Goal: Task Accomplishment & Management: Manage account settings

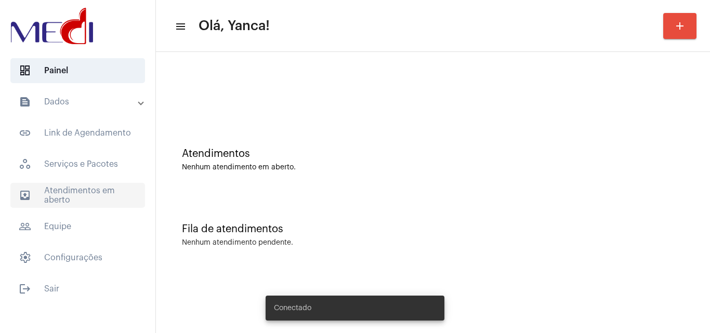
click at [88, 195] on span "outbox_outline Atendimentos em aberto" at bounding box center [77, 195] width 135 height 25
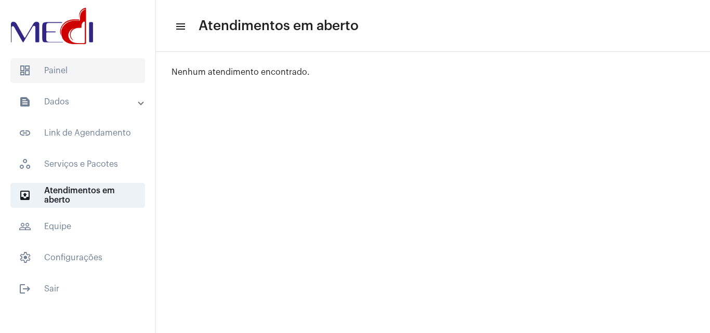
click at [98, 74] on span "dashboard Painel" at bounding box center [77, 70] width 135 height 25
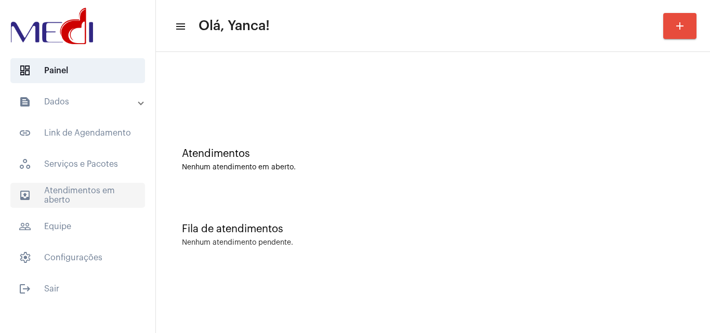
click at [79, 203] on span "outbox_outline Atendimentos em aberto" at bounding box center [77, 195] width 135 height 25
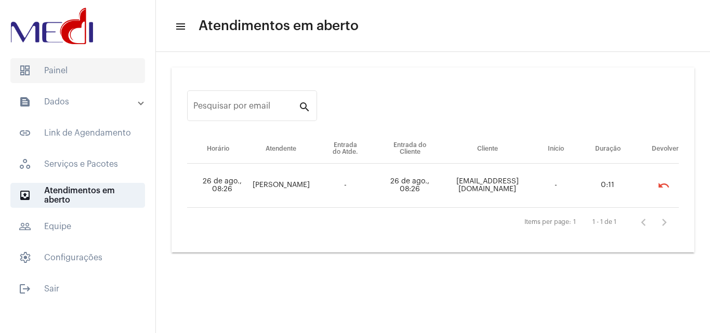
click at [61, 80] on span "dashboard Painel" at bounding box center [77, 70] width 135 height 25
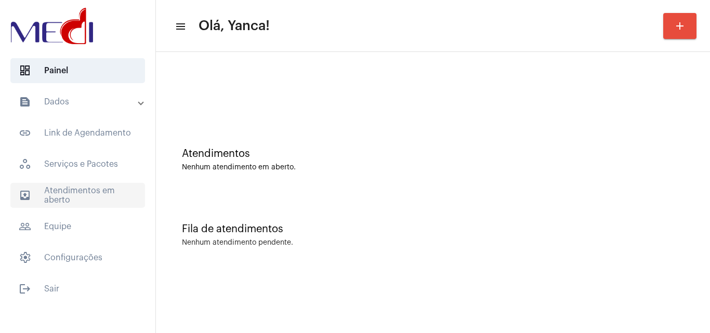
click at [86, 199] on span "outbox_outline Atendimentos em aberto" at bounding box center [77, 195] width 135 height 25
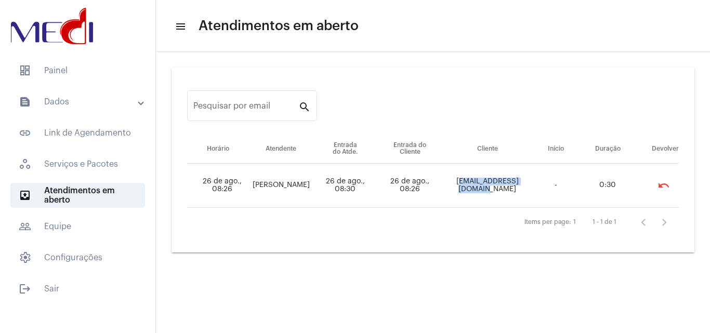
drag, startPoint x: 443, startPoint y: 181, endPoint x: 530, endPoint y: 188, distance: 87.6
click at [530, 188] on td "Diegofbreda@gmail.com" at bounding box center [487, 186] width 89 height 44
copy td "Diegofbreda@gmail.com"
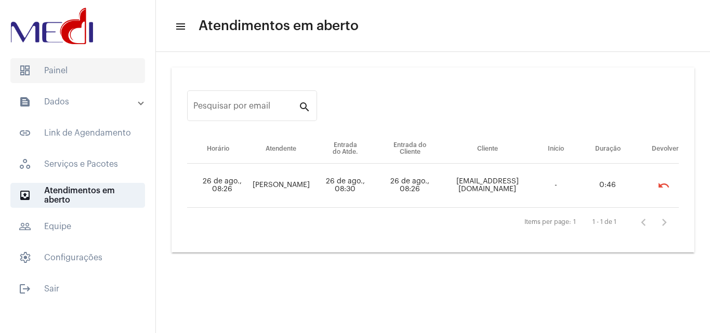
click at [88, 65] on span "dashboard Painel" at bounding box center [77, 70] width 135 height 25
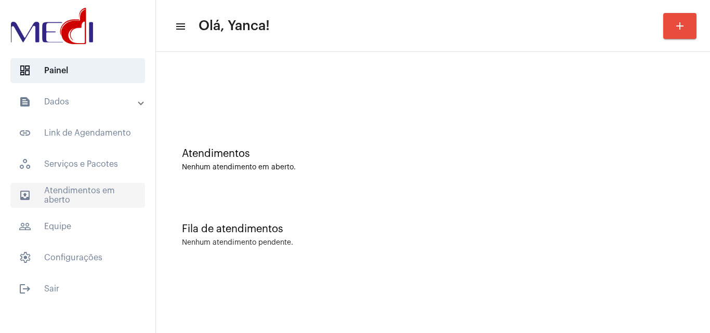
click at [74, 202] on span "outbox_outline Atendimentos em aberto" at bounding box center [77, 195] width 135 height 25
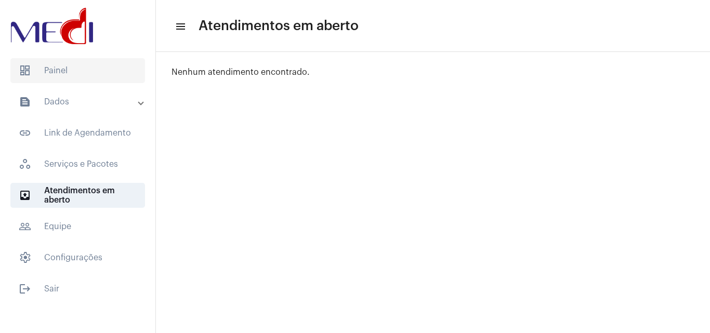
click at [108, 64] on span "dashboard Painel" at bounding box center [77, 70] width 135 height 25
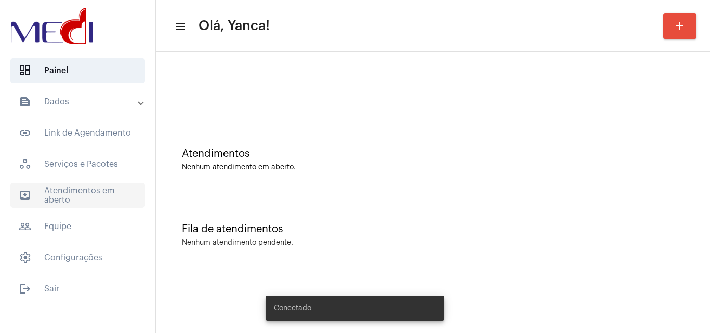
click at [91, 192] on span "outbox_outline Atendimentos em aberto" at bounding box center [77, 195] width 135 height 25
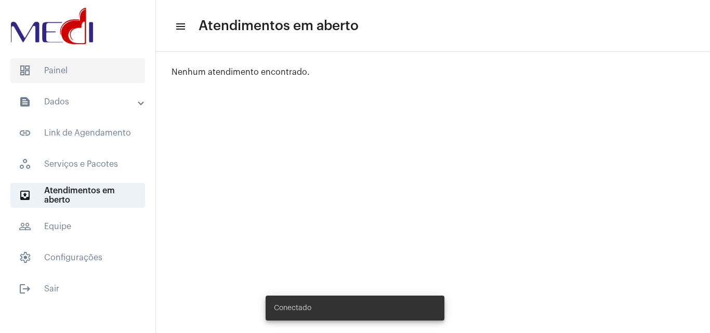
drag, startPoint x: 88, startPoint y: 82, endPoint x: 134, endPoint y: 71, distance: 46.5
click at [90, 82] on span "dashboard Painel" at bounding box center [77, 70] width 135 height 25
